Goal: Transaction & Acquisition: Purchase product/service

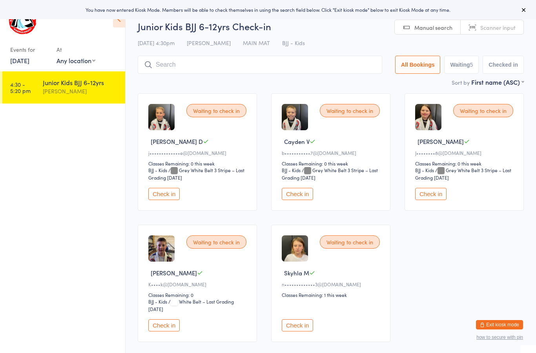
click at [171, 198] on button "Check in" at bounding box center [163, 194] width 31 height 12
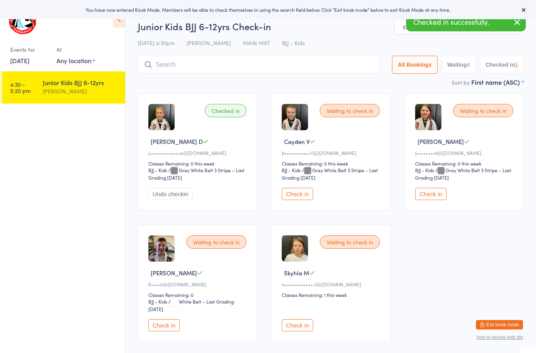
click at [437, 196] on button "Check in" at bounding box center [430, 194] width 31 height 12
click at [173, 327] on button "Check in" at bounding box center [163, 325] width 31 height 12
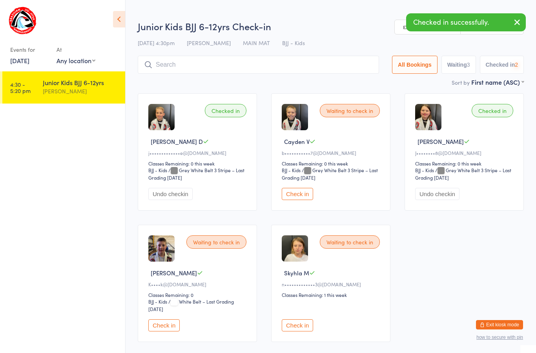
click at [302, 330] on button "Check in" at bounding box center [297, 325] width 31 height 12
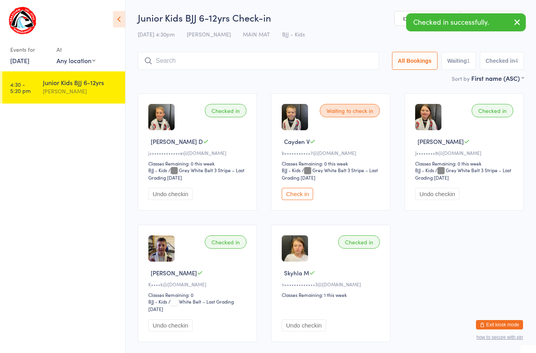
click at [235, 63] on input "search" at bounding box center [258, 61] width 241 height 18
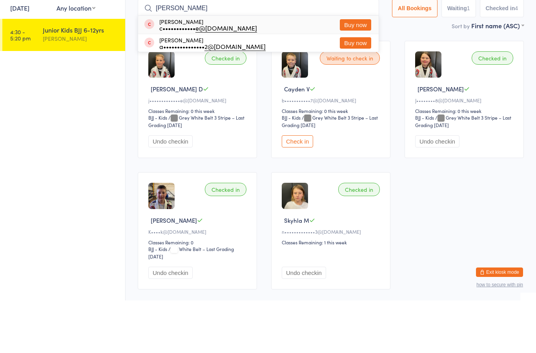
type input "Ned"
click at [356, 72] on button "Buy now" at bounding box center [355, 77] width 31 height 11
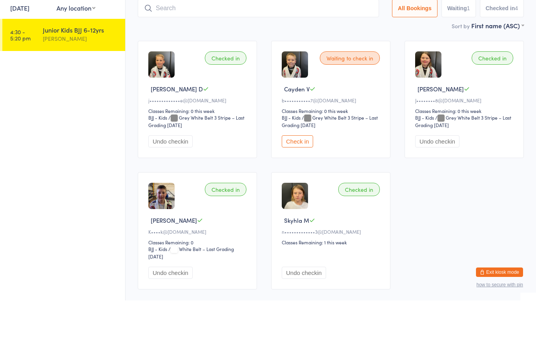
scroll to position [53, 0]
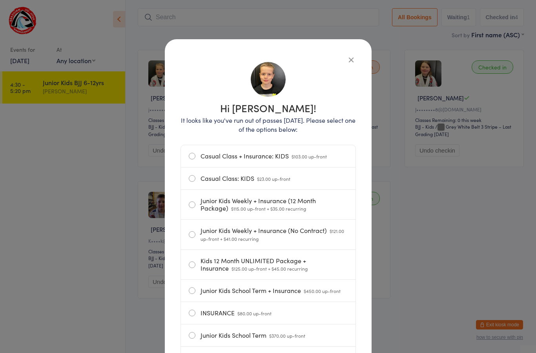
click at [219, 180] on label "Casual Class: KIDS $23.00 up-front" at bounding box center [268, 178] width 159 height 22
click at [0, 0] on input "Casual Class: KIDS $23.00 up-front" at bounding box center [0, 0] width 0 height 0
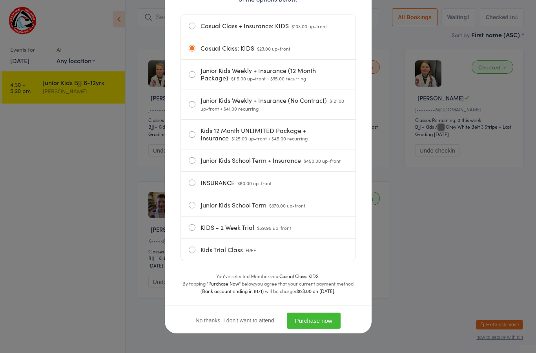
scroll to position [135, 0]
click at [322, 317] on button "Purchase now" at bounding box center [314, 321] width 54 height 16
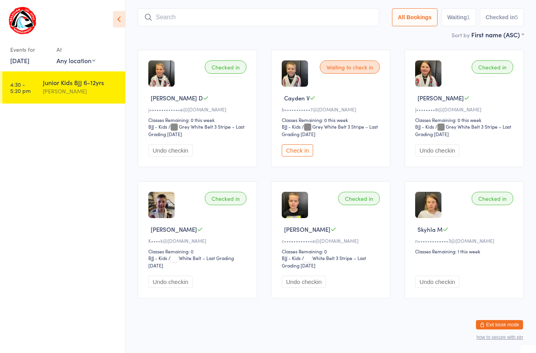
click at [496, 309] on html "You have now entered Kiosk Mode. Members will be able to check themselves in us…" at bounding box center [268, 132] width 536 height 353
click at [498, 326] on button "Exit kiosk mode" at bounding box center [499, 324] width 47 height 9
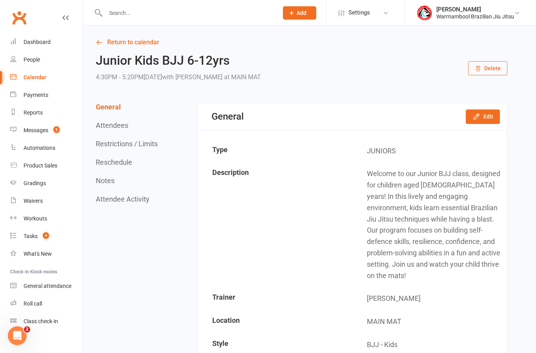
click at [129, 38] on link "Return to calendar" at bounding box center [301, 42] width 411 height 11
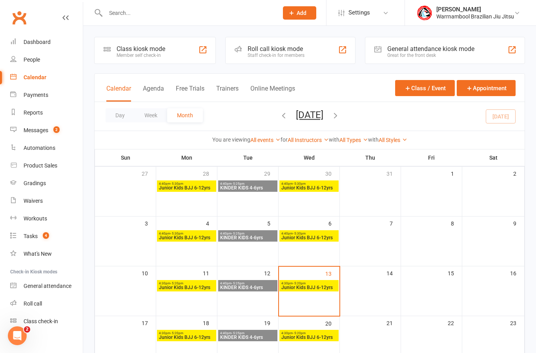
click at [313, 283] on span "4:30pm - 5:20pm" at bounding box center [309, 284] width 56 height 4
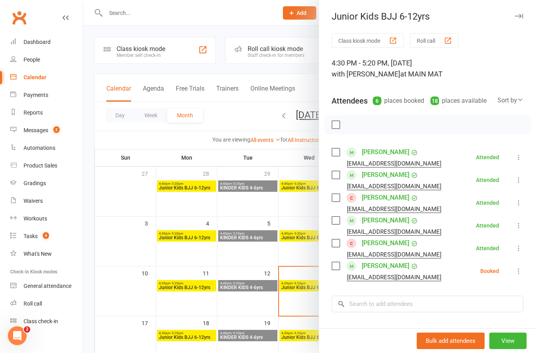
click at [518, 275] on button at bounding box center [518, 270] width 9 height 9
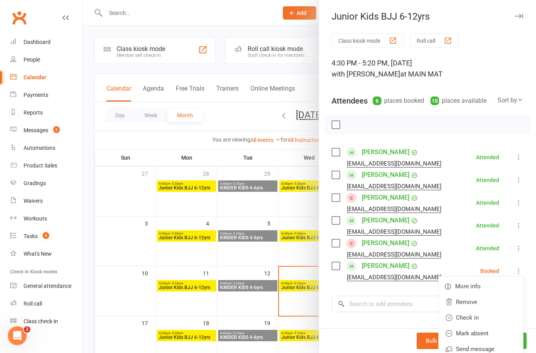
click at [493, 332] on link "Mark absent" at bounding box center [480, 334] width 84 height 16
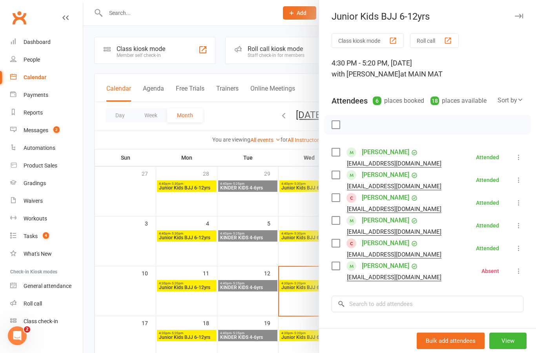
click at [518, 14] on icon "button" at bounding box center [519, 16] width 8 height 5
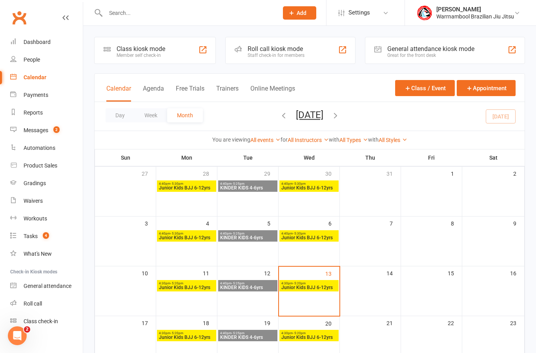
click at [38, 40] on div "Dashboard" at bounding box center [37, 42] width 27 height 6
